Goal: Transaction & Acquisition: Subscribe to service/newsletter

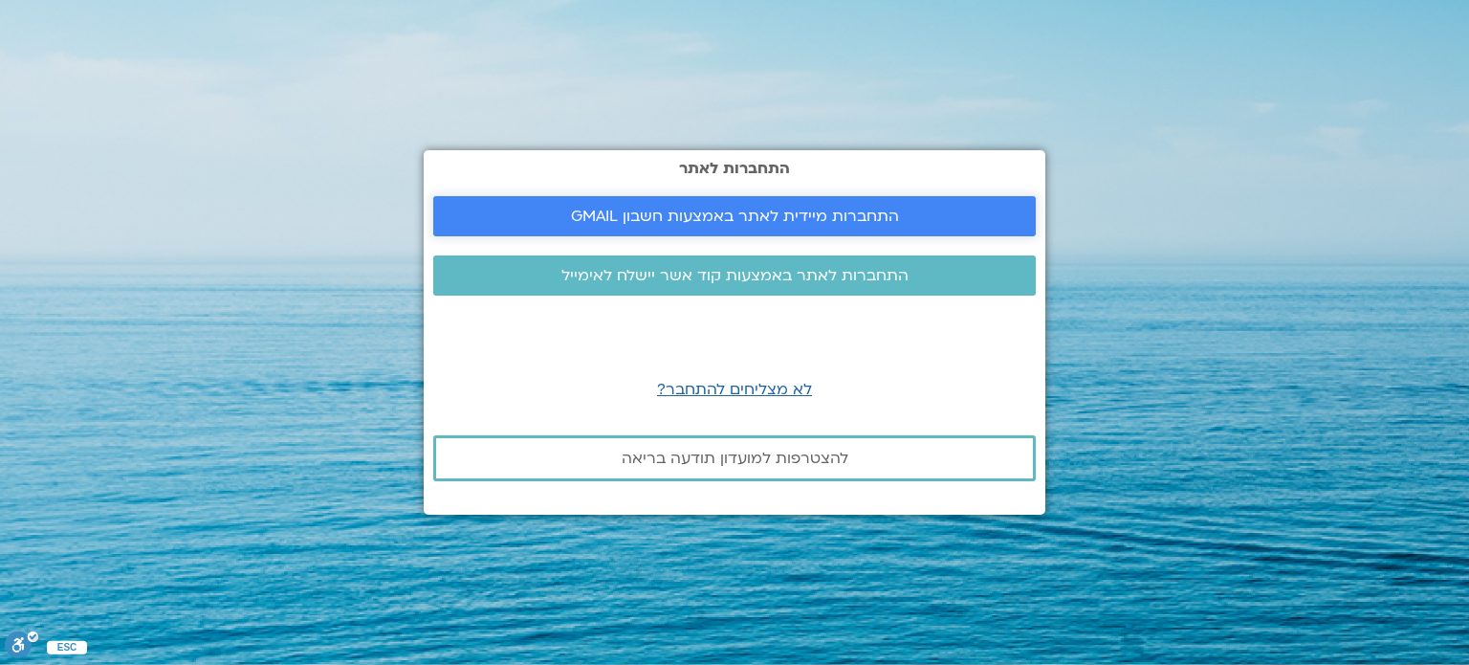
click at [843, 214] on span "התחברות מיידית לאתר באמצעות חשבון GMAIL" at bounding box center [735, 216] width 328 height 17
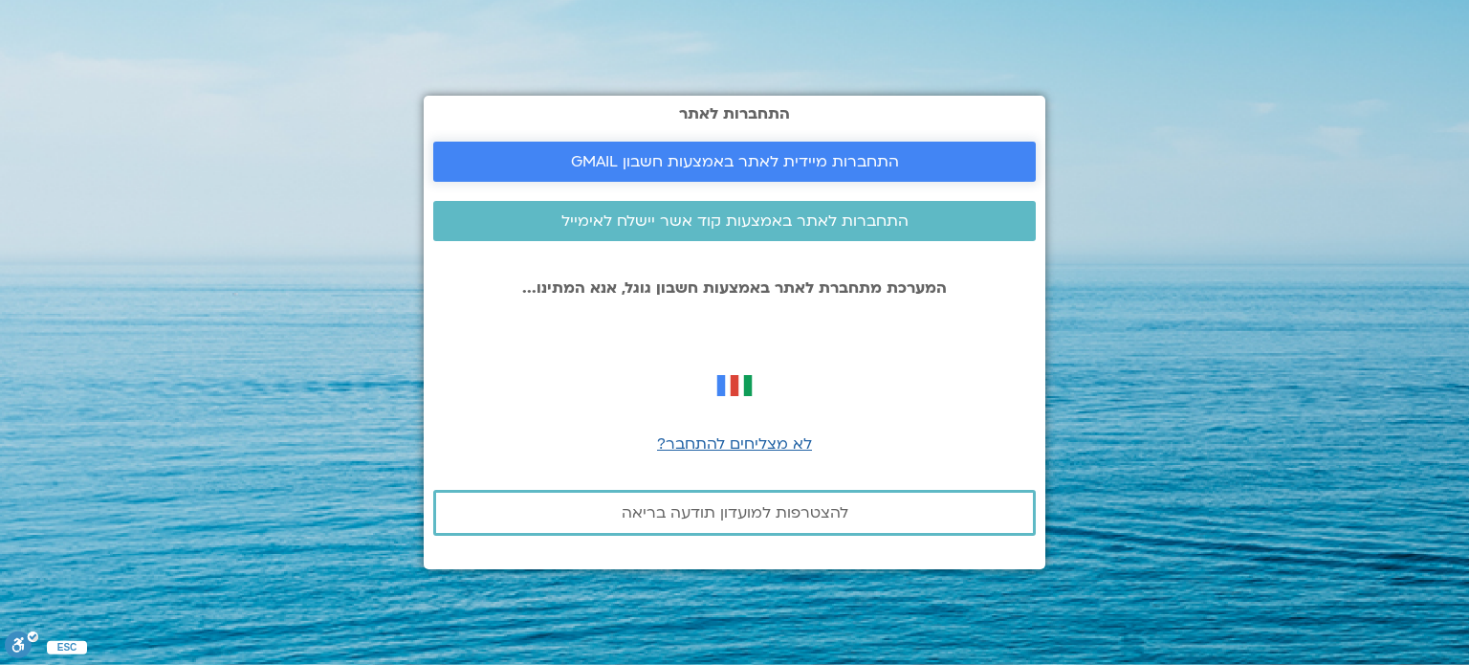
click at [771, 164] on span "התחברות מיידית לאתר באמצעות חשבון GMAIL" at bounding box center [735, 161] width 328 height 17
click at [683, 186] on div "התחברות לאתר התחברות מיידית לאתר באמצעות חשבון GMAIL התחברות לאתר באמצעות קוד א…" at bounding box center [735, 332] width 622 height 473
click at [680, 175] on link "התחברות מיידית לאתר באמצעות חשבון GMAIL" at bounding box center [734, 162] width 602 height 40
click at [865, 224] on span "התחברות לאתר באמצעות קוד אשר יישלח לאימייל" at bounding box center [734, 220] width 347 height 17
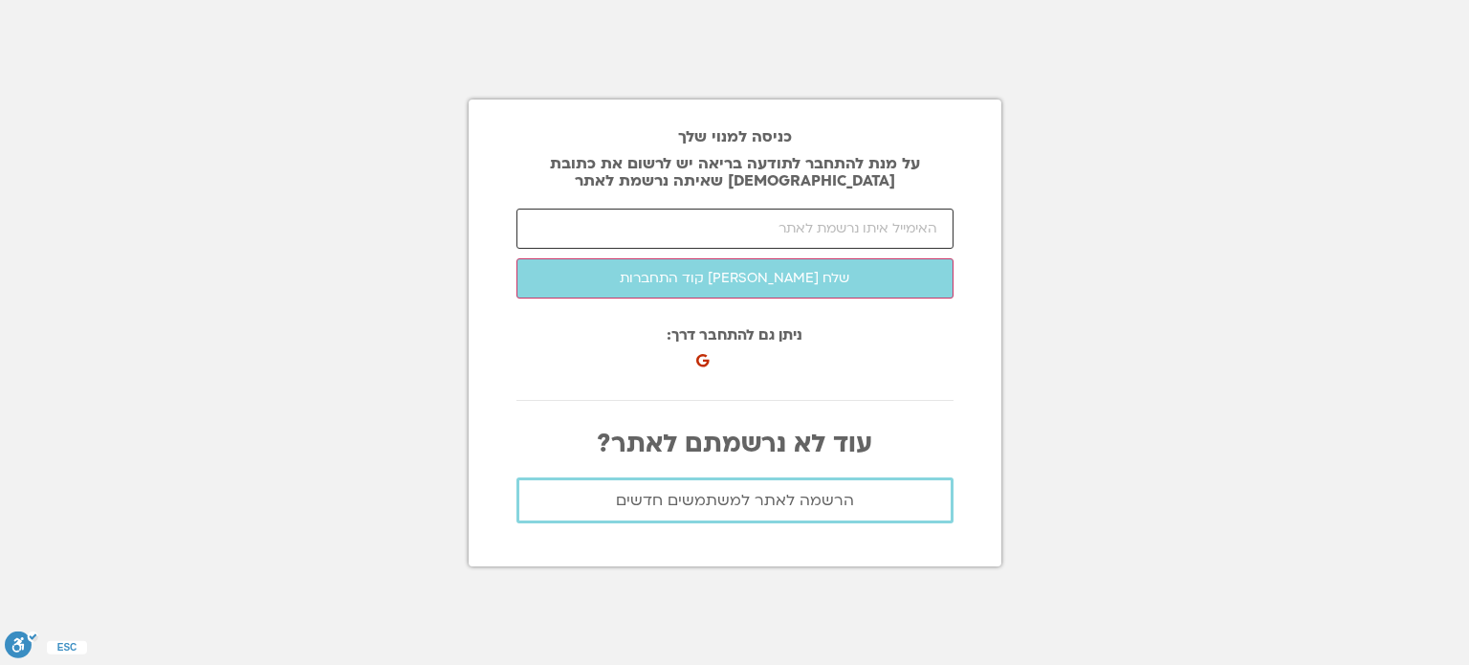
click at [843, 230] on input "email" at bounding box center [734, 228] width 437 height 40
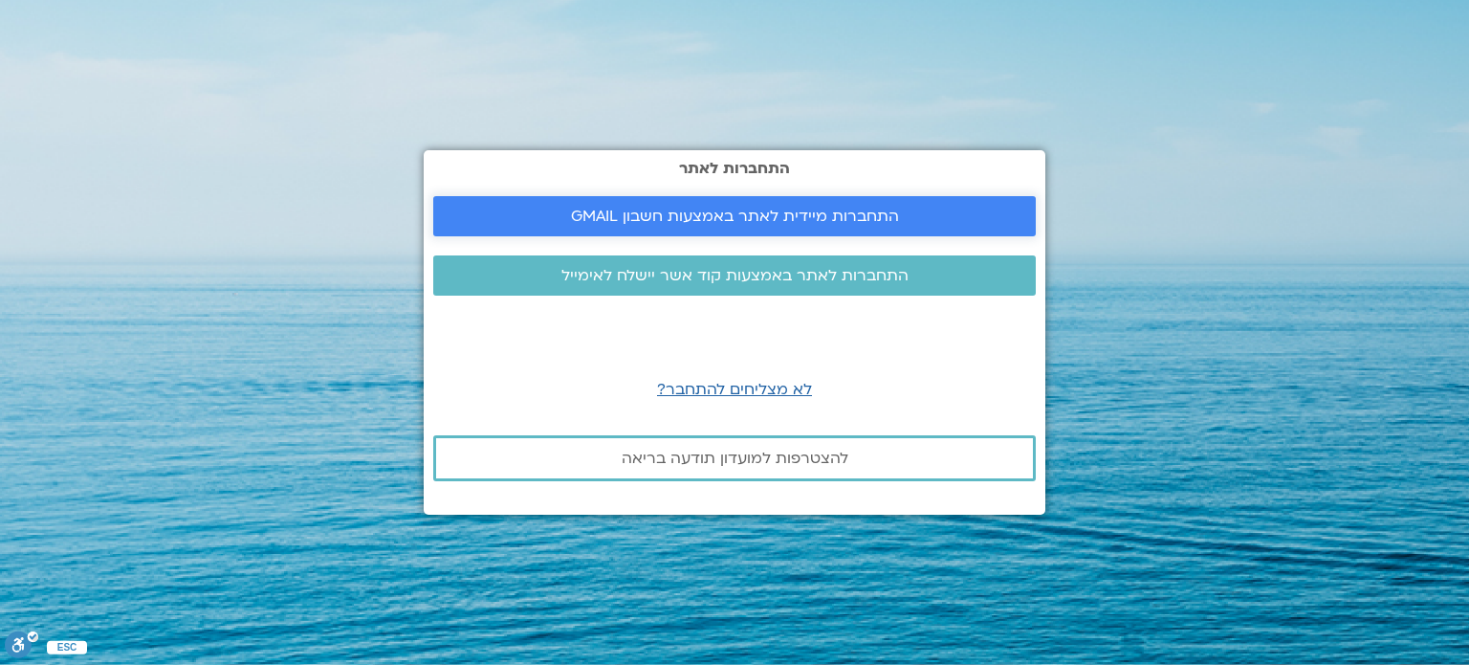
click at [819, 219] on span "התחברות מיידית לאתר באמצעות חשבון GMAIL" at bounding box center [735, 216] width 328 height 17
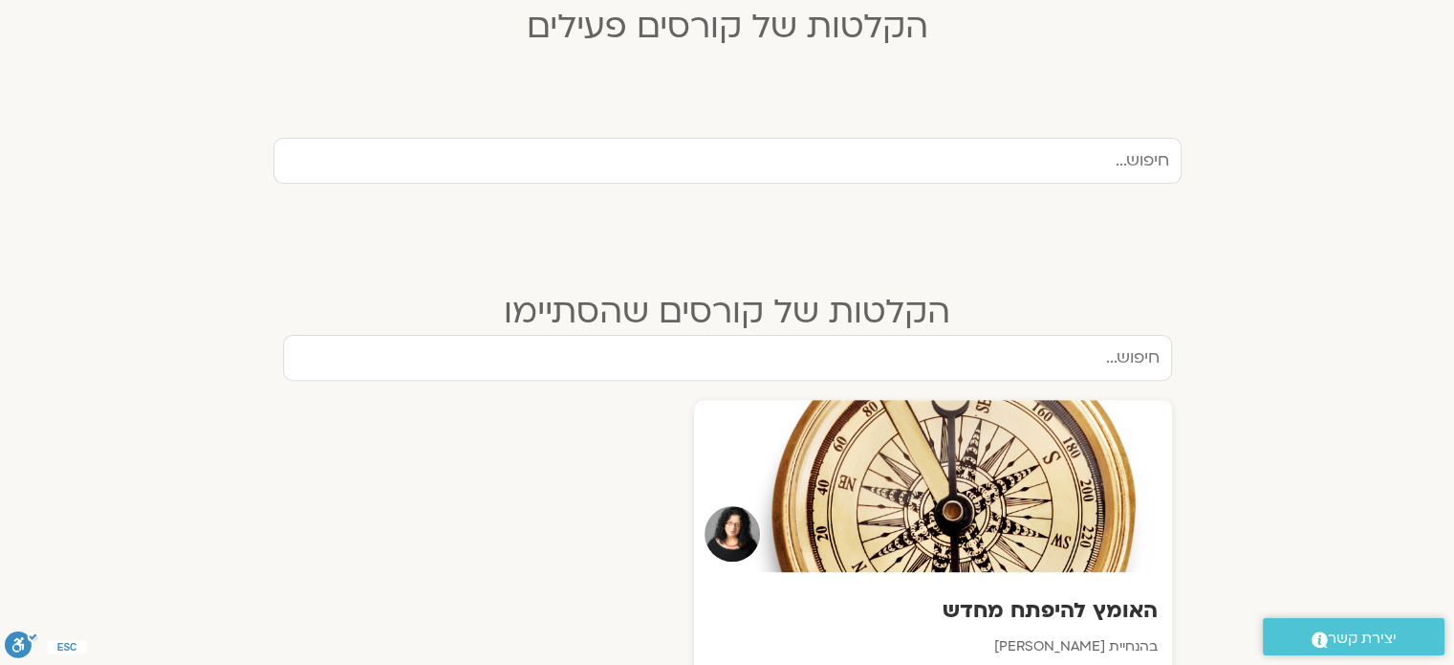
scroll to position [669, 0]
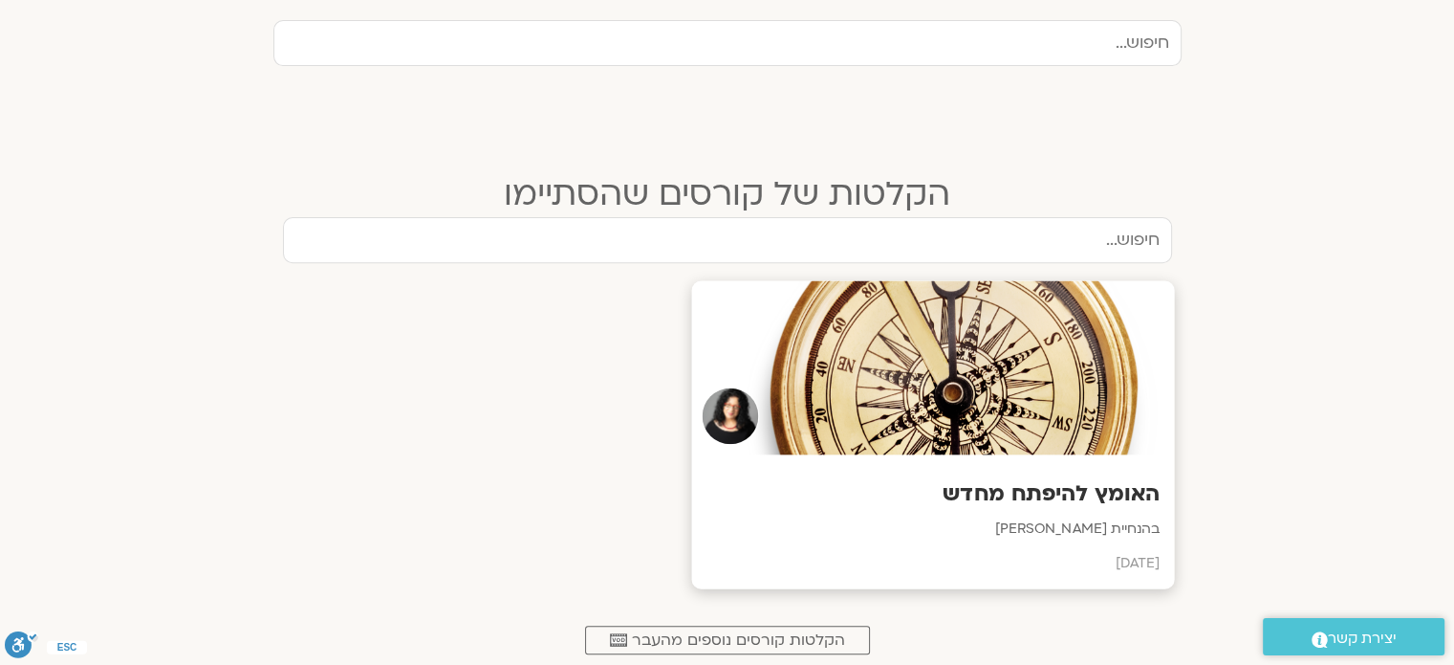
click at [1021, 489] on h3 "האומץ להיפתח מחדש" at bounding box center [933, 494] width 454 height 30
